Goal: Task Accomplishment & Management: Manage account settings

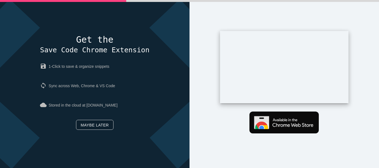
click at [99, 123] on link "Maybe later" at bounding box center [94, 125] width 37 height 10
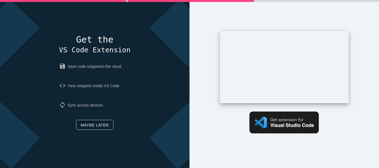
click at [98, 128] on link "Maybe later" at bounding box center [94, 125] width 37 height 10
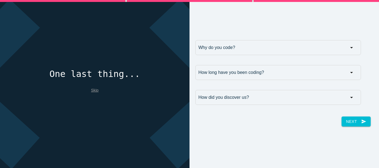
click at [93, 91] on link "Skip" at bounding box center [94, 90] width 7 height 4
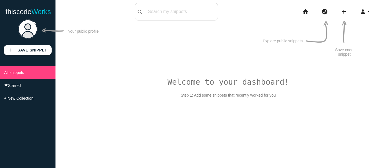
click at [31, 31] on img at bounding box center [27, 28] width 19 height 19
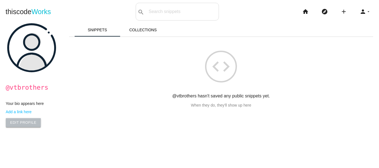
click at [24, 121] on link "Edit Profile" at bounding box center [23, 122] width 35 height 9
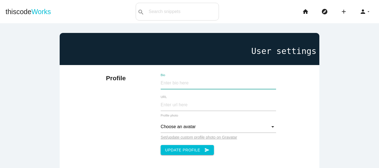
click at [166, 82] on input "Bio" at bounding box center [218, 83] width 115 height 12
paste input "VT Brothers – Marketing Consultant at Whiz Marketers. VT specializes in digital…"
type input "VT Brothers – Marketing Consultant at Whiz Marketers. VT specializes in digital…"
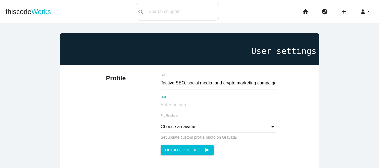
click at [179, 107] on input "URL" at bounding box center [218, 105] width 115 height 12
paste input "https://www.whizmarketers.com/"
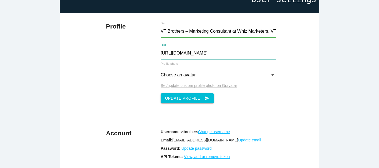
scroll to position [55, 0]
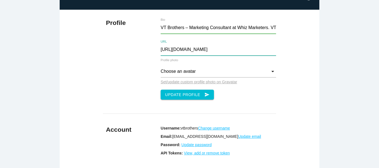
type input "https://www.whizmarketers.com/"
click at [228, 73] on input "Choose an avatar" at bounding box center [218, 72] width 115 height 12
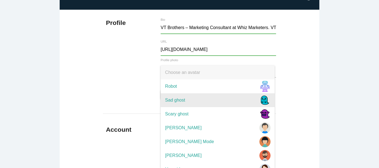
click at [171, 85] on span "Robot" at bounding box center [218, 87] width 114 height 14
type input "Robot"
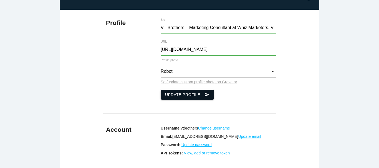
click at [198, 96] on button "Update Profile send" at bounding box center [187, 95] width 53 height 10
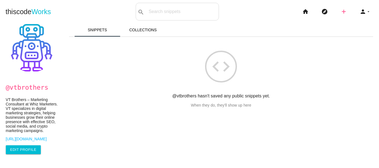
click at [341, 11] on icon "add" at bounding box center [343, 12] width 7 height 18
click at [351, 22] on link "link Link" at bounding box center [355, 24] width 39 height 14
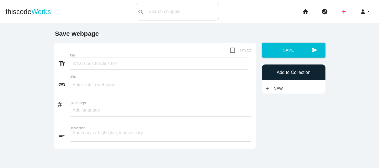
click at [340, 13] on icon "add" at bounding box center [343, 12] width 7 height 18
click at [357, 11] on link "code Snippet" at bounding box center [355, 10] width 39 height 14
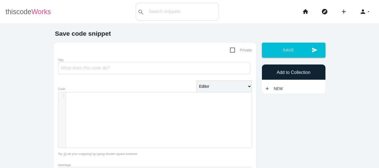
click at [25, 14] on link "thiscode Works" at bounding box center [28, 12] width 45 height 18
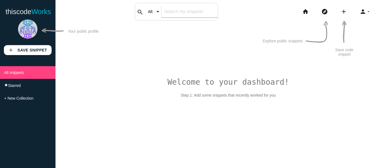
click at [158, 15] on div "search All: All: Code: Title: Tag: All: Code: Title: Tag:" at bounding box center [176, 12] width 83 height 18
type input "marketing"
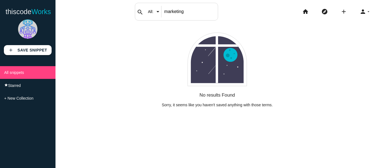
click at [159, 12] on input "All:" at bounding box center [155, 12] width 21 height 12
click at [84, 50] on div "No results Found Sorry, it seems like you haven't saved anything with those ter…" at bounding box center [217, 63] width 296 height 90
click at [37, 14] on span "Works" at bounding box center [40, 12] width 19 height 8
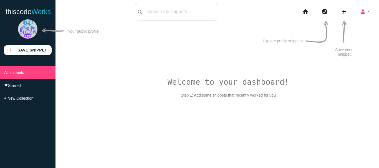
click at [363, 15] on icon "person" at bounding box center [362, 12] width 7 height 18
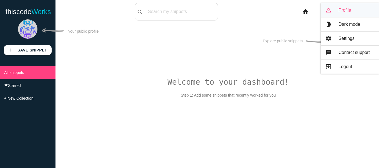
click at [349, 13] on link "person_outline Profile" at bounding box center [350, 10] width 58 height 14
